Goal: Task Accomplishment & Management: Use online tool/utility

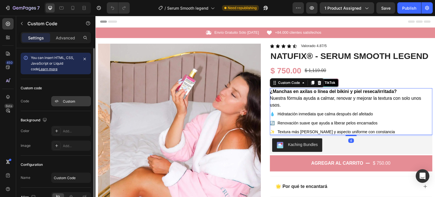
click at [78, 100] on div "Custom" at bounding box center [76, 101] width 27 height 5
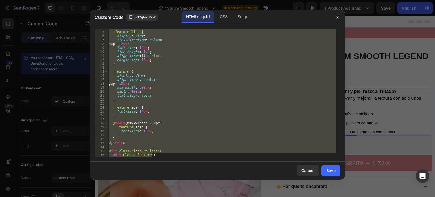
scroll to position [66, 0]
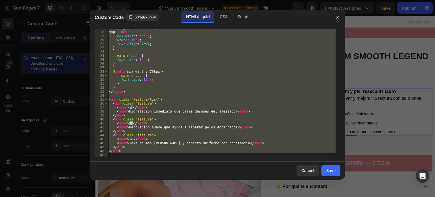
drag, startPoint x: 110, startPoint y: 30, endPoint x: 196, endPoint y: 157, distance: 153.9
click at [196, 157] on div "<p style="text-align: left;"><strong>¿Manchas en axilas o línea del bikini y pi…" at bounding box center [217, 93] width 255 height 137
type textarea "</div>"
click at [338, 18] on icon "button" at bounding box center [337, 17] width 3 height 3
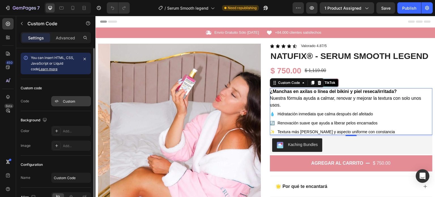
click at [73, 99] on div "Custom" at bounding box center [76, 101] width 27 height 5
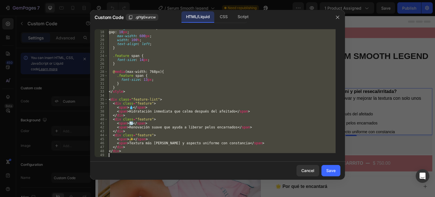
drag, startPoint x: 109, startPoint y: 31, endPoint x: 196, endPoint y: 152, distance: 149.6
click at [196, 152] on div "align-items : center ; gap : 10 px ; max-width : 600 px ; width : 100 % ; text-…" at bounding box center [222, 94] width 228 height 136
type textarea "</div> </div>"
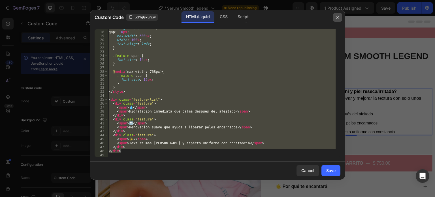
click at [340, 17] on button "button" at bounding box center [337, 17] width 9 height 9
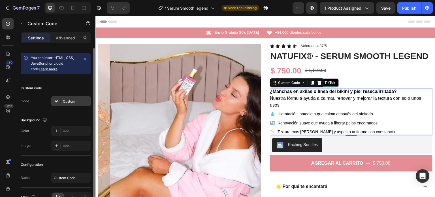
click at [67, 100] on div "Custom" at bounding box center [76, 101] width 27 height 5
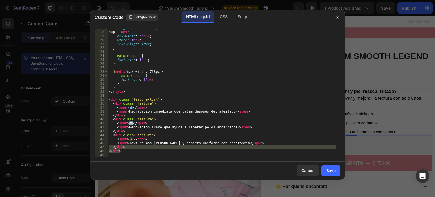
drag, startPoint x: 134, startPoint y: 153, endPoint x: 109, endPoint y: 147, distance: 25.8
click at [109, 147] on div "align-items : center ; gap : 10 px ; max-width : 600 px ; width : 100 % ; text-…" at bounding box center [222, 94] width 228 height 136
type textarea "</div> </div>"
